Goal: Transaction & Acquisition: Purchase product/service

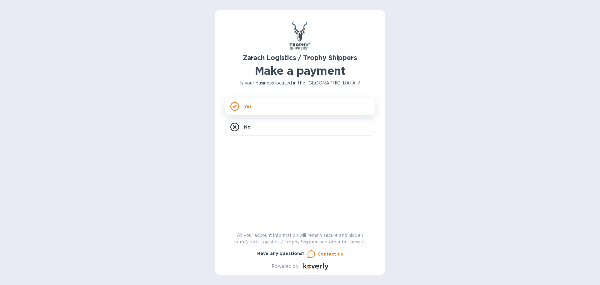
click at [250, 104] on p "Yes" at bounding box center [248, 106] width 8 height 6
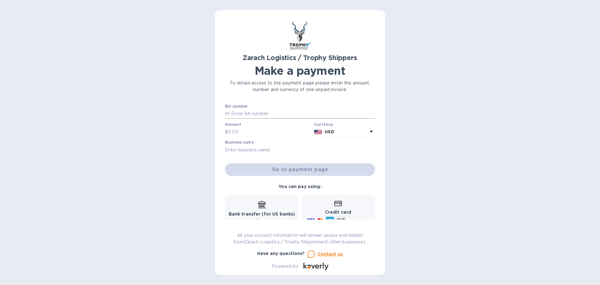
click at [241, 116] on input "text" at bounding box center [302, 113] width 145 height 9
type input "B00173390"
click at [243, 129] on input "text" at bounding box center [270, 131] width 84 height 9
type input "1,524.10"
click at [255, 153] on input "text" at bounding box center [300, 149] width 150 height 9
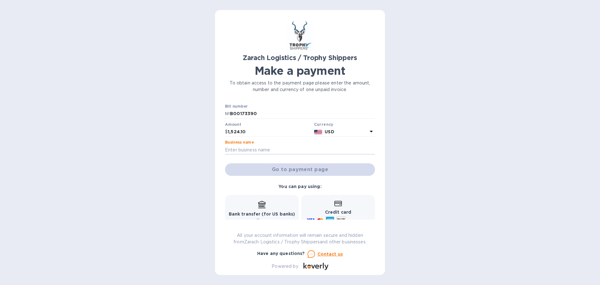
type input "[PERSON_NAME]"
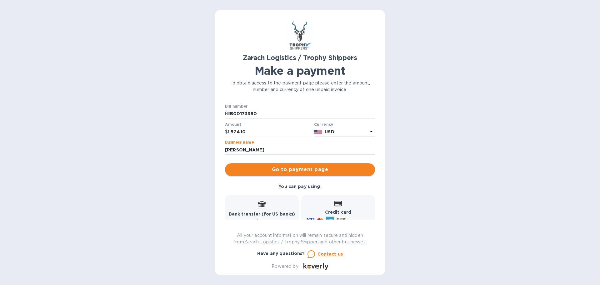
click at [283, 169] on span "Go to payment page" at bounding box center [300, 170] width 140 height 8
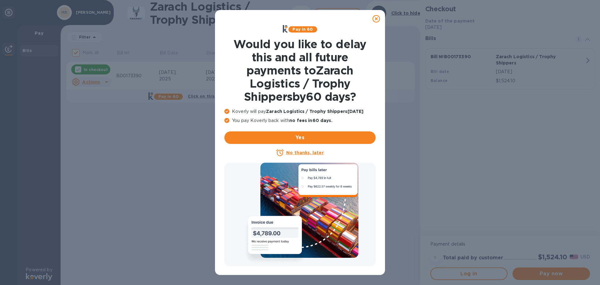
drag, startPoint x: 376, startPoint y: 20, endPoint x: 375, endPoint y: 29, distance: 9.5
click at [376, 20] on icon at bounding box center [377, 19] width 8 height 8
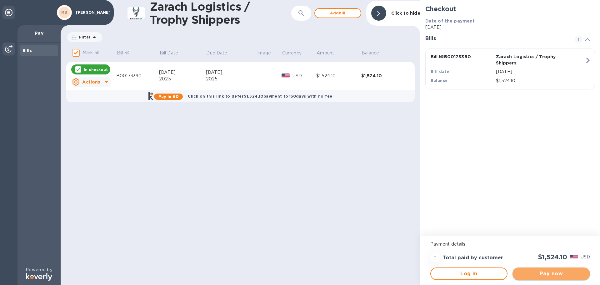
click at [549, 273] on span "Pay now" at bounding box center [552, 274] width 68 height 8
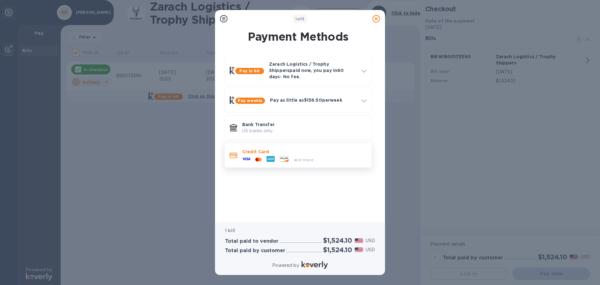
click at [288, 155] on div "and more..." at bounding box center [279, 159] width 79 height 9
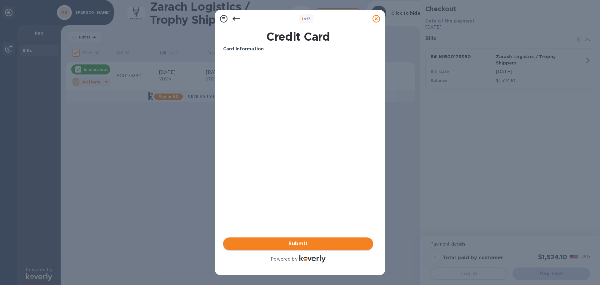
click at [297, 241] on span "Submit" at bounding box center [298, 244] width 140 height 8
